Goal: Navigation & Orientation: Find specific page/section

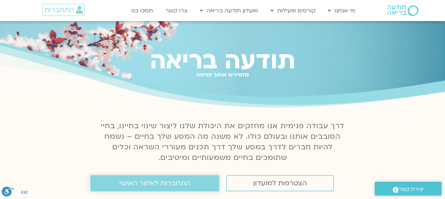
click at [167, 184] on span "התחברות לאיזור האישי" at bounding box center [154, 183] width 71 height 8
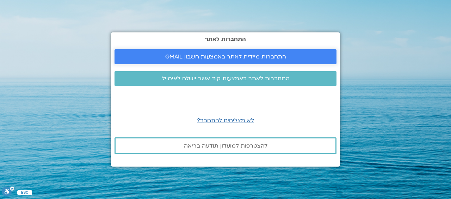
click at [174, 54] on span "התחברות מיידית לאתר באמצעות חשבון GMAIL" at bounding box center [225, 57] width 121 height 6
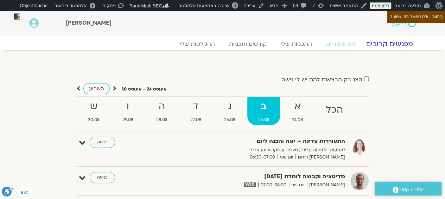
click at [387, 44] on link "מפגשים קרובים" at bounding box center [390, 44] width 64 height 8
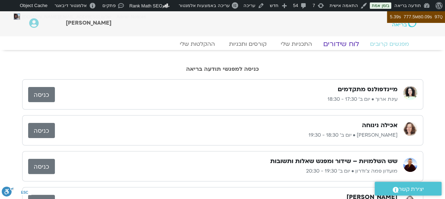
click at [343, 44] on link "לוח שידורים" at bounding box center [341, 44] width 53 height 8
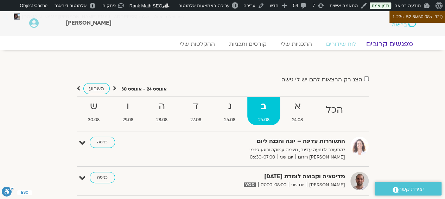
click at [396, 45] on link "מפגשים קרובים" at bounding box center [390, 44] width 64 height 8
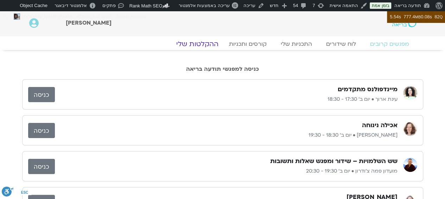
click at [201, 45] on link "ההקלטות שלי" at bounding box center [197, 44] width 59 height 8
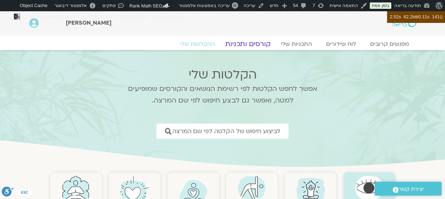
click at [247, 44] on link "קורסים ותכניות" at bounding box center [248, 44] width 62 height 8
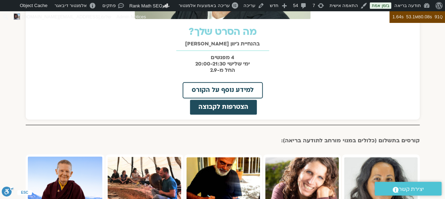
scroll to position [411, 0]
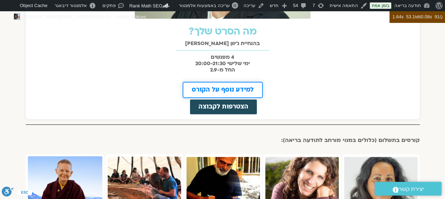
click at [225, 90] on span "למידע נוסף על הקורס" at bounding box center [223, 90] width 62 height 6
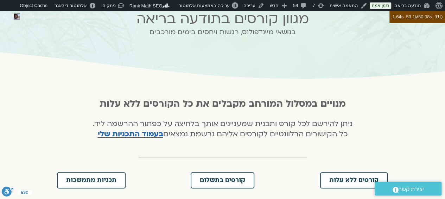
scroll to position [0, 0]
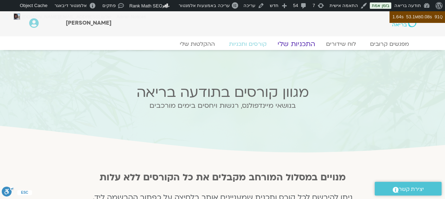
click at [295, 43] on link "התכניות שלי" at bounding box center [296, 44] width 55 height 8
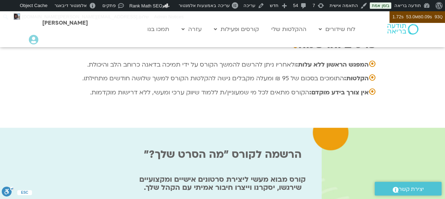
scroll to position [2347, 0]
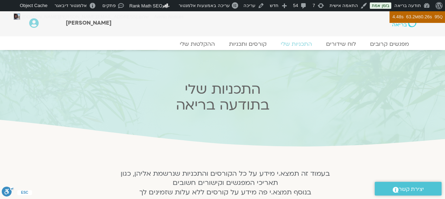
click at [409, 26] on img at bounding box center [405, 23] width 24 height 8
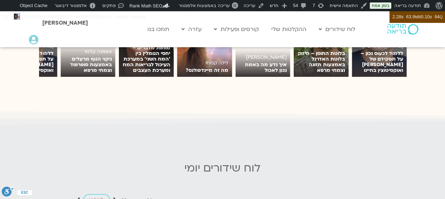
scroll to position [1022, 0]
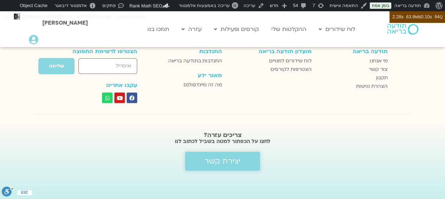
click at [213, 164] on span "יצירת קשר" at bounding box center [223, 161] width 36 height 8
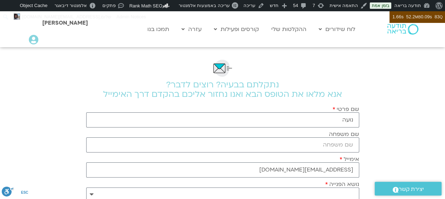
click at [406, 30] on img at bounding box center [403, 29] width 31 height 11
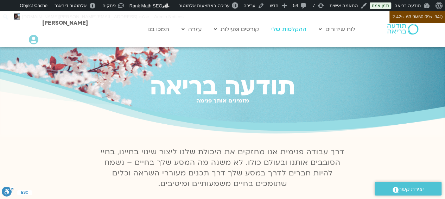
click at [298, 32] on link "ההקלטות שלי" at bounding box center [289, 29] width 42 height 13
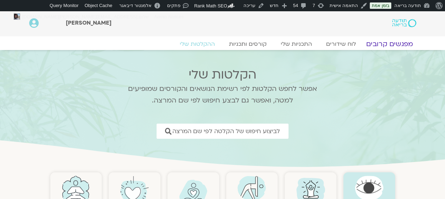
click at [382, 46] on link "מפגשים קרובים" at bounding box center [390, 44] width 64 height 8
click at [346, 41] on link "לוח שידורים" at bounding box center [341, 44] width 53 height 8
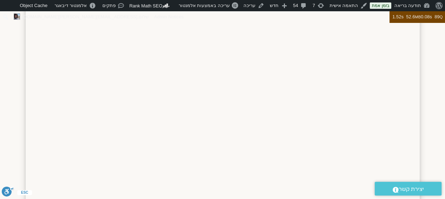
scroll to position [808, 0]
